Goal: Task Accomplishment & Management: Use online tool/utility

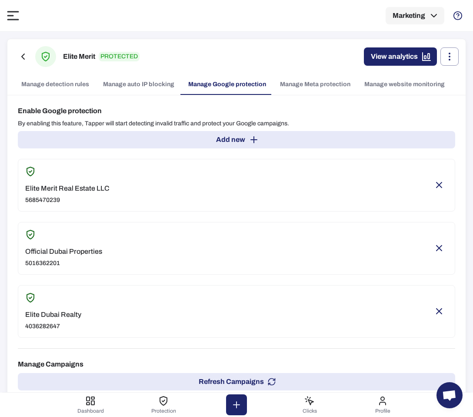
scroll to position [40, 0]
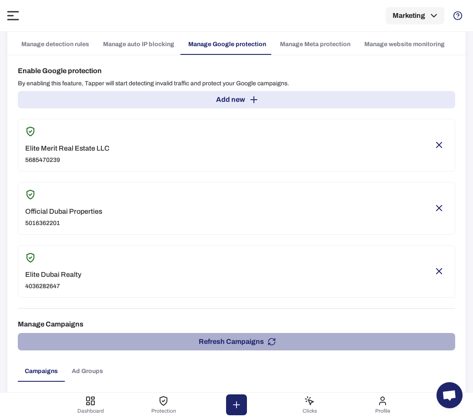
click at [352, 344] on button "Refresh Campaigns" at bounding box center [237, 341] width 438 height 17
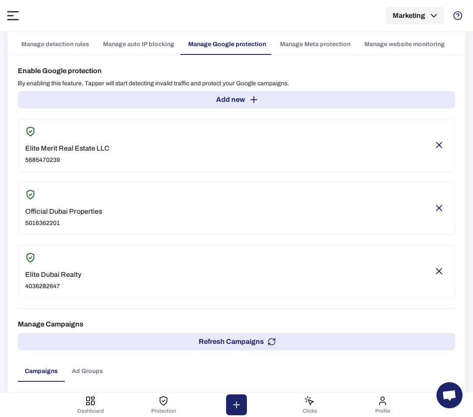
scroll to position [0, 0]
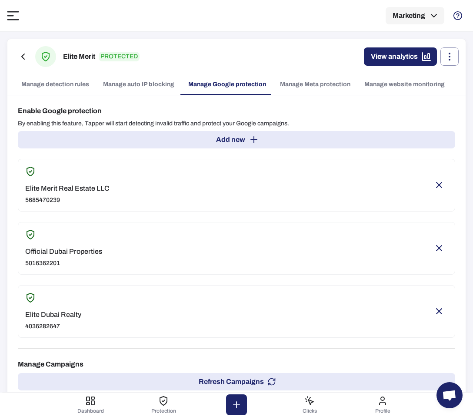
click at [18, 16] on icon at bounding box center [13, 16] width 12 height 10
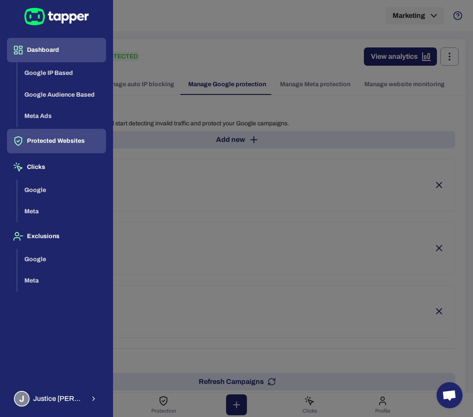
click at [47, 39] on button "Dashboard" at bounding box center [56, 50] width 99 height 24
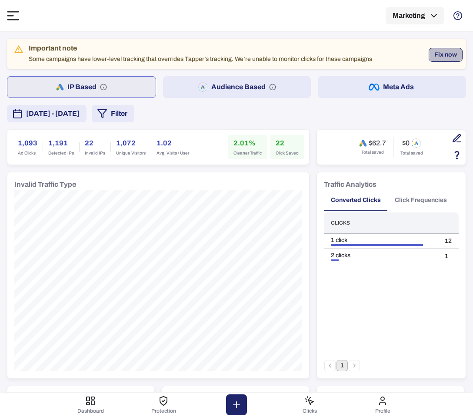
click at [442, 54] on button "Fix now" at bounding box center [446, 55] width 34 height 14
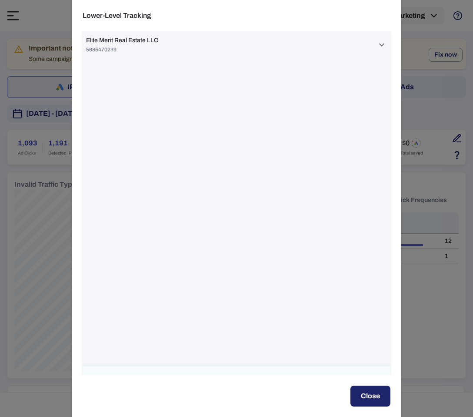
click at [102, 39] on span "Elite Merit Real Estate LLC" at bounding box center [122, 41] width 72 height 8
click at [101, 44] on span "Elite Merit Real Estate LLC" at bounding box center [122, 44] width 72 height 8
click at [101, 44] on div "Elite Merit Real Estate LLC 5685470239" at bounding box center [122, 45] width 72 height 17
click at [101, 44] on span "Elite Merit Real Estate LLC" at bounding box center [122, 44] width 72 height 8
click at [375, 398] on button "Close" at bounding box center [371, 396] width 40 height 21
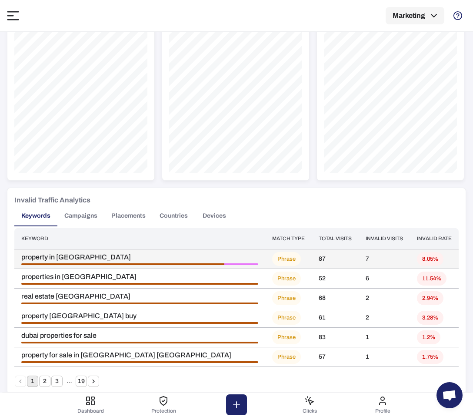
scroll to position [397, 0]
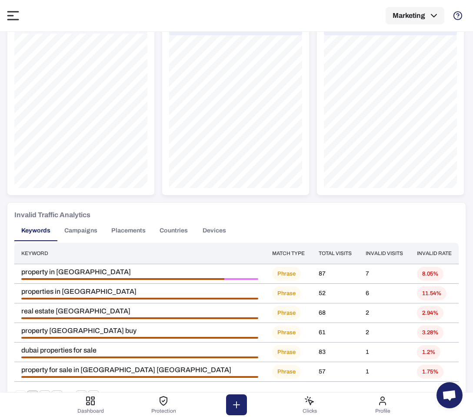
scroll to position [396, 0]
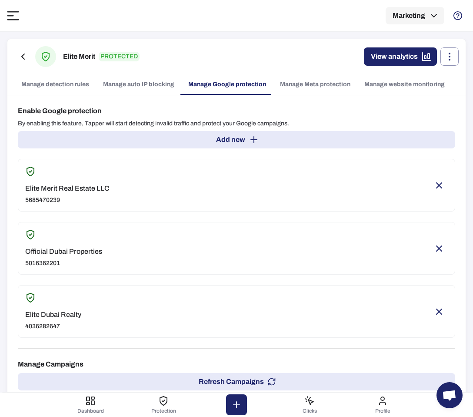
type input "**"
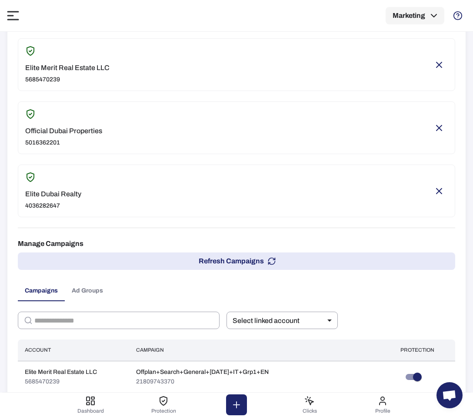
scroll to position [134, 0]
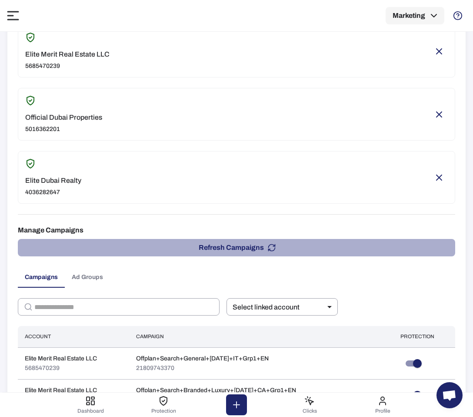
click at [315, 248] on button "Refresh Campaigns" at bounding box center [237, 247] width 438 height 17
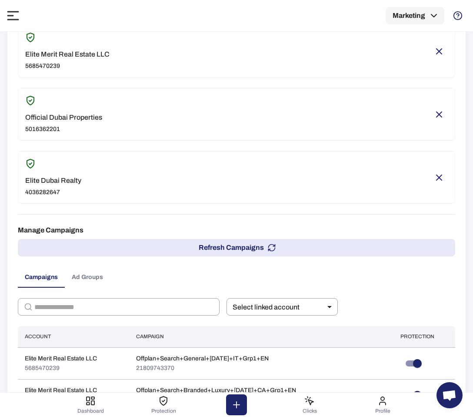
click at [12, 22] on div "Ads Protection Marketing" at bounding box center [236, 15] width 459 height 31
click at [11, 15] on icon at bounding box center [13, 16] width 10 height 8
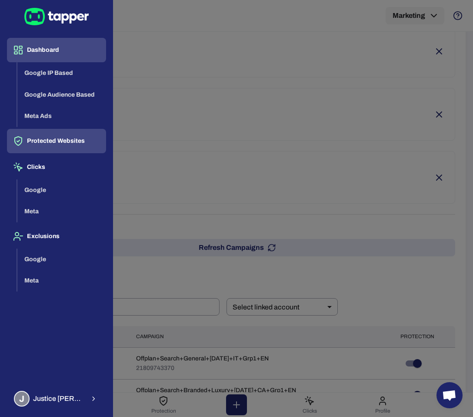
click at [60, 55] on button "Dashboard" at bounding box center [56, 50] width 99 height 24
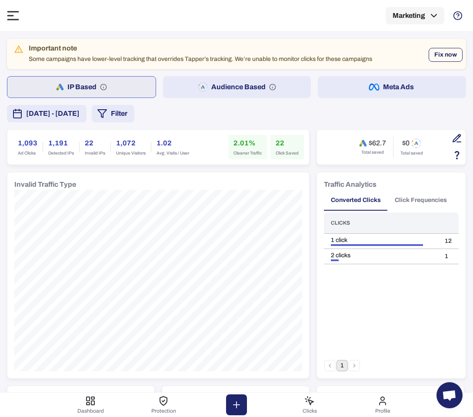
click at [442, 54] on button "Fix now" at bounding box center [446, 55] width 34 height 14
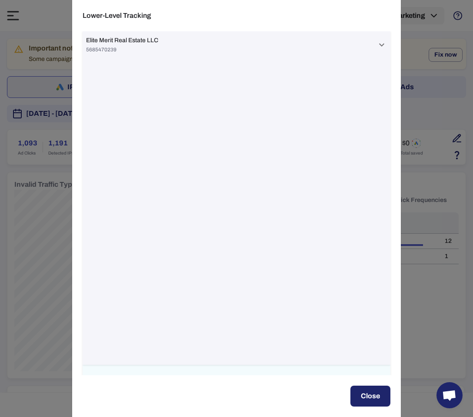
click at [114, 46] on span "5685470239" at bounding box center [122, 49] width 72 height 7
